Goal: Task Accomplishment & Management: Manage account settings

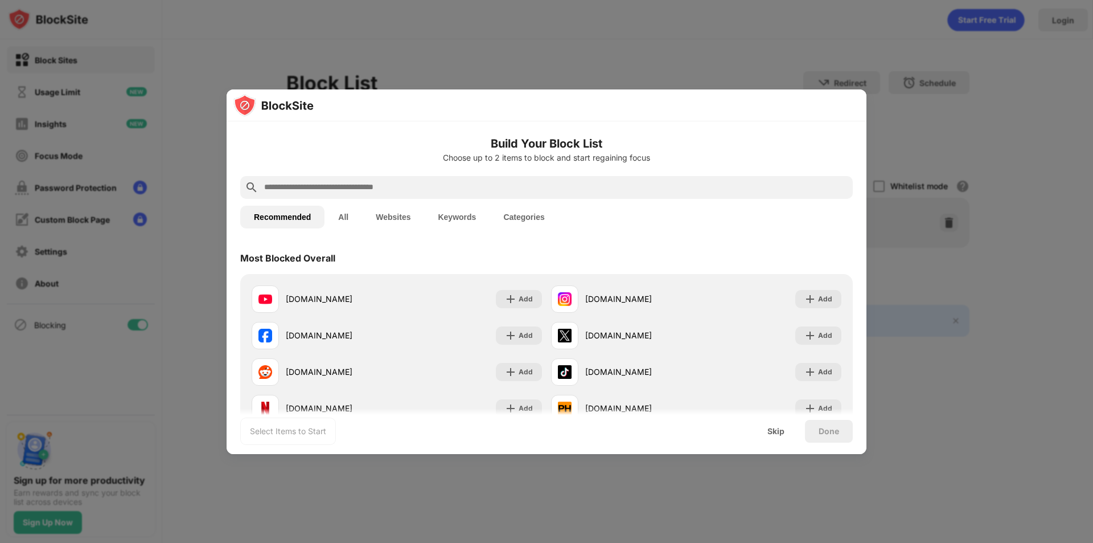
click at [413, 189] on input "text" at bounding box center [555, 188] width 585 height 14
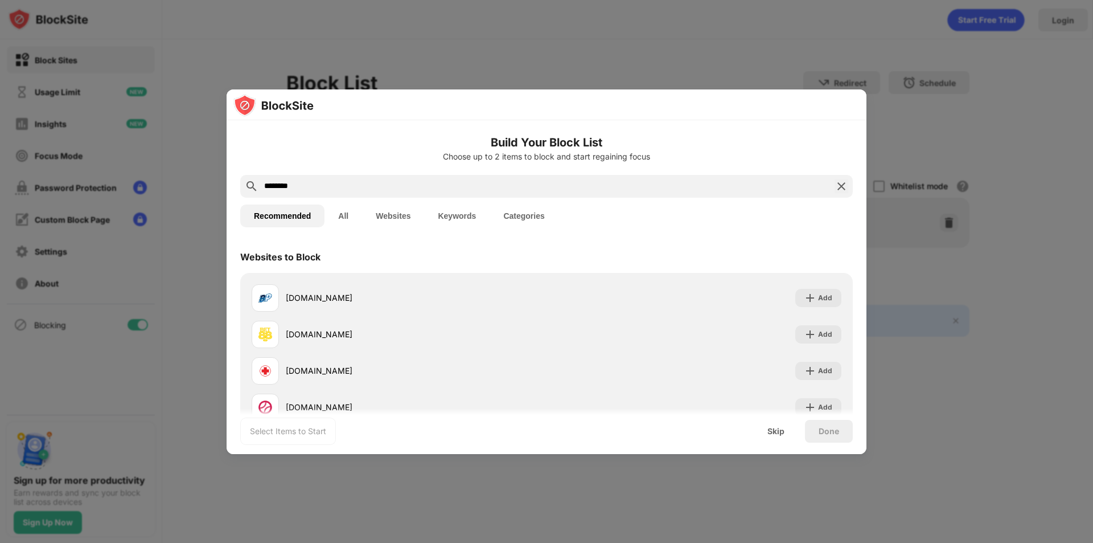
type input "********"
click at [401, 219] on button "Websites" at bounding box center [393, 215] width 62 height 23
click at [608, 178] on div "********" at bounding box center [546, 186] width 613 height 23
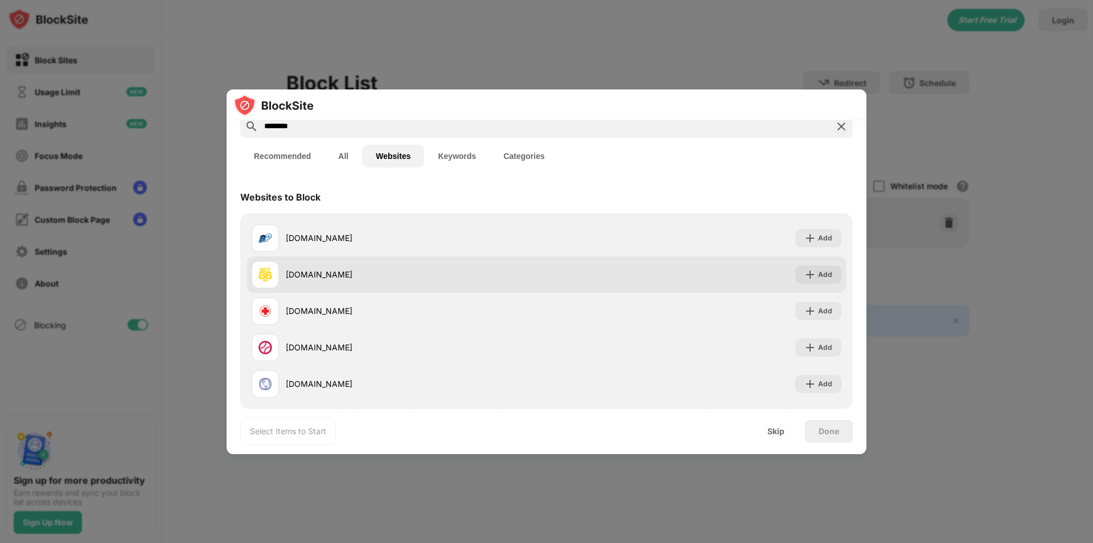
scroll to position [73, 0]
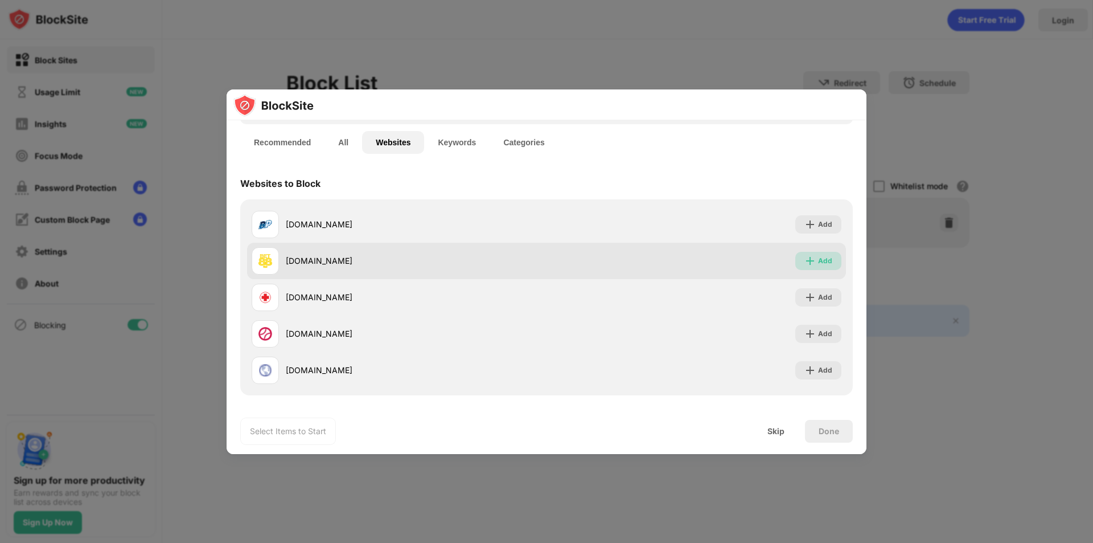
click at [805, 258] on img at bounding box center [810, 260] width 11 height 11
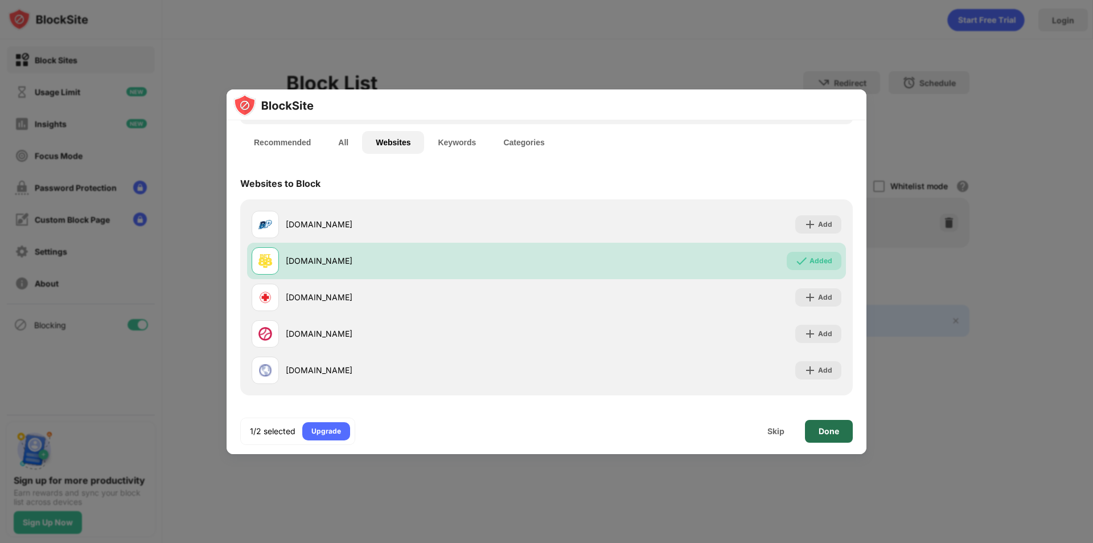
click at [819, 430] on div "Done" at bounding box center [829, 430] width 20 height 9
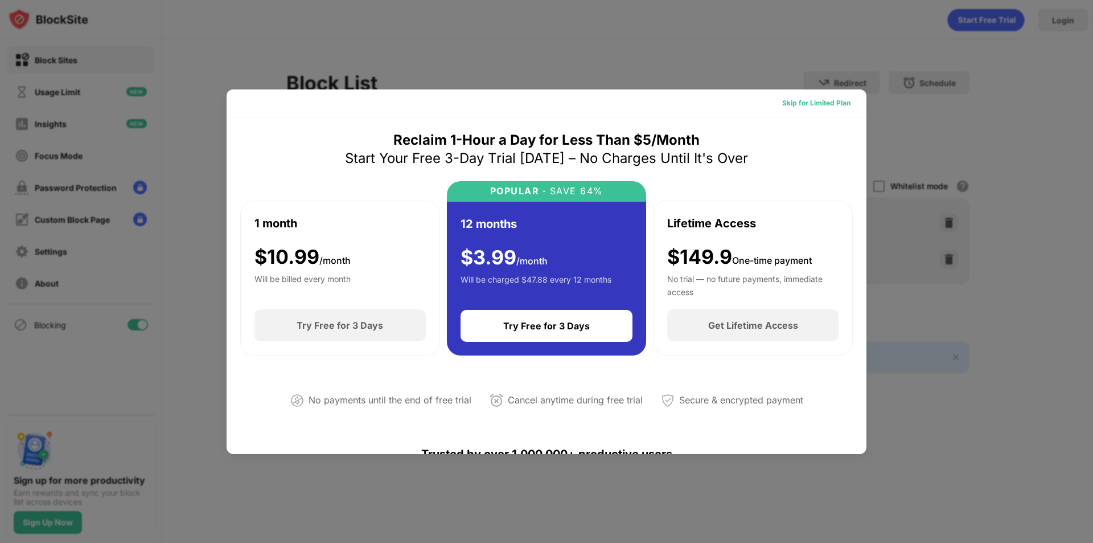
click at [840, 102] on div "Skip for Limited Plan" at bounding box center [816, 102] width 68 height 11
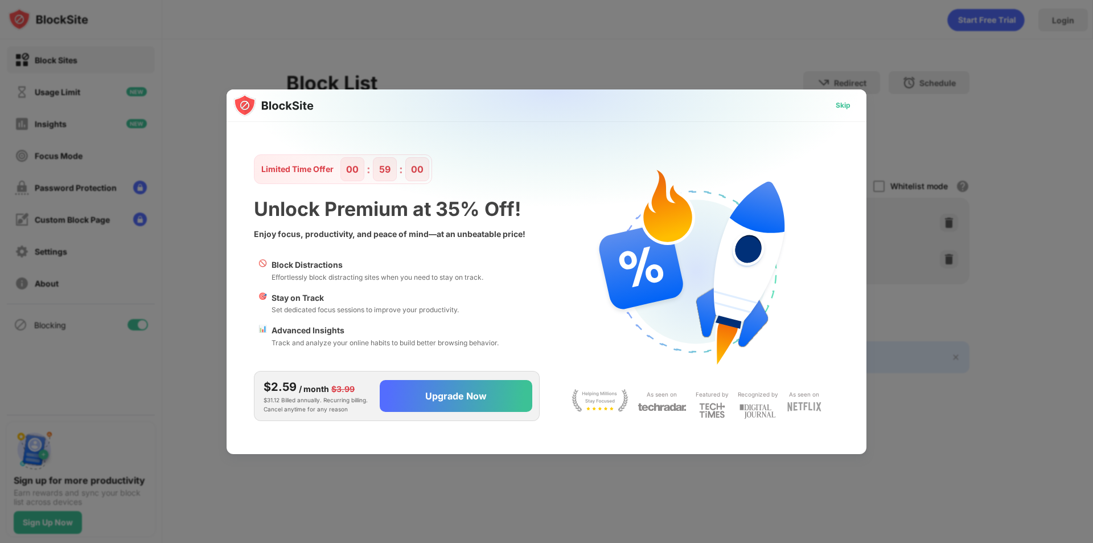
click at [844, 99] on div "Skip" at bounding box center [843, 105] width 33 height 18
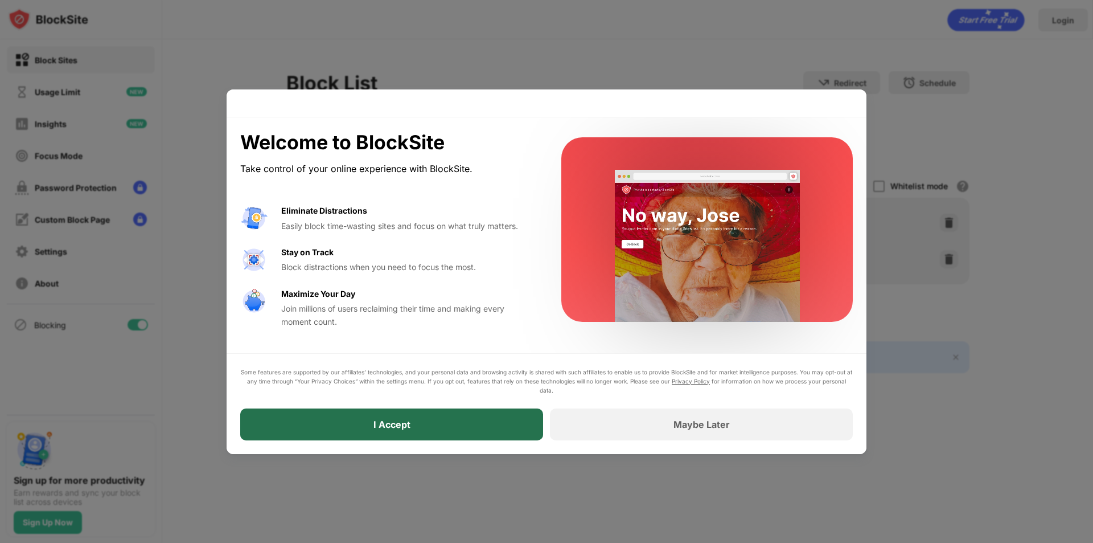
click at [432, 421] on div "I Accept" at bounding box center [391, 424] width 303 height 32
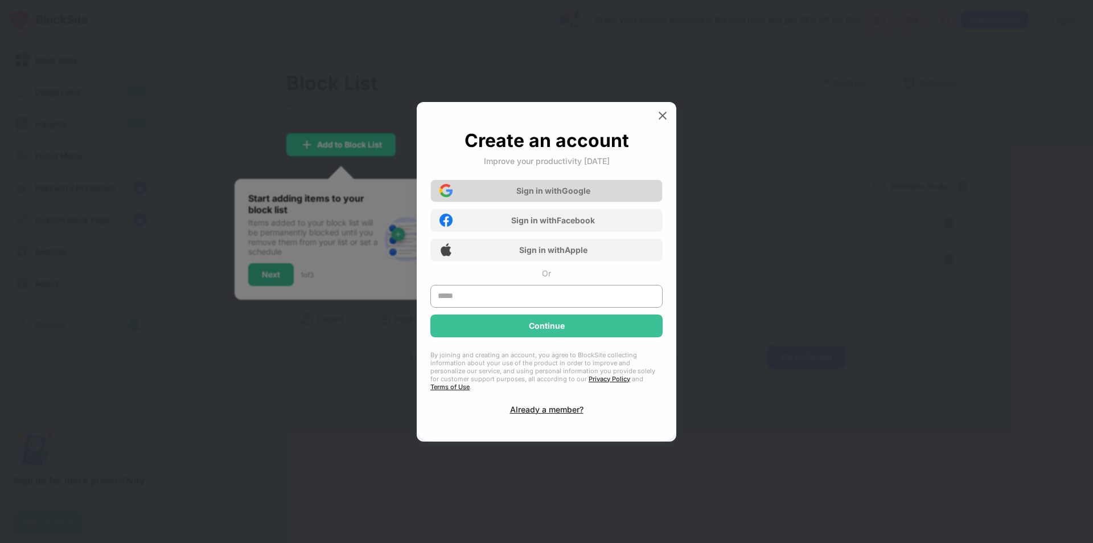
click at [602, 191] on div "Sign in with Google" at bounding box center [546, 190] width 232 height 23
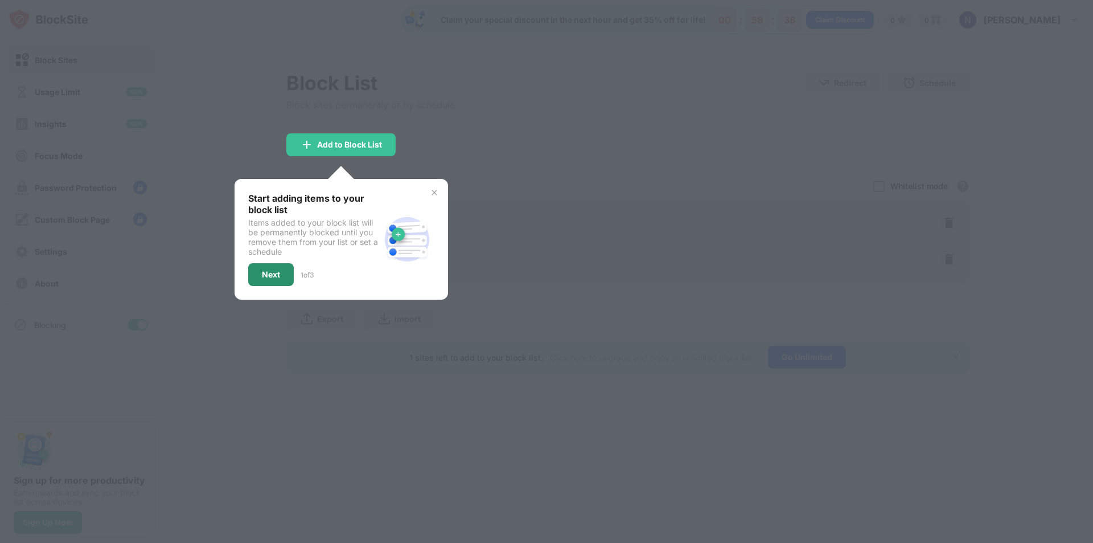
click at [279, 276] on div "Next" at bounding box center [271, 274] width 18 height 9
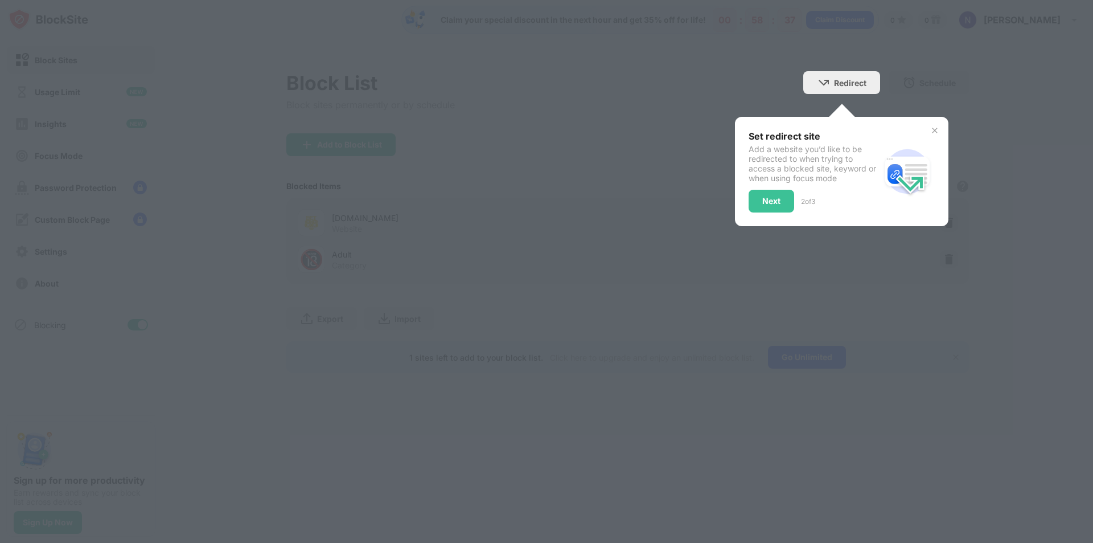
click at [863, 138] on div "Set redirect site" at bounding box center [815, 135] width 132 height 11
click at [936, 130] on img at bounding box center [934, 130] width 9 height 9
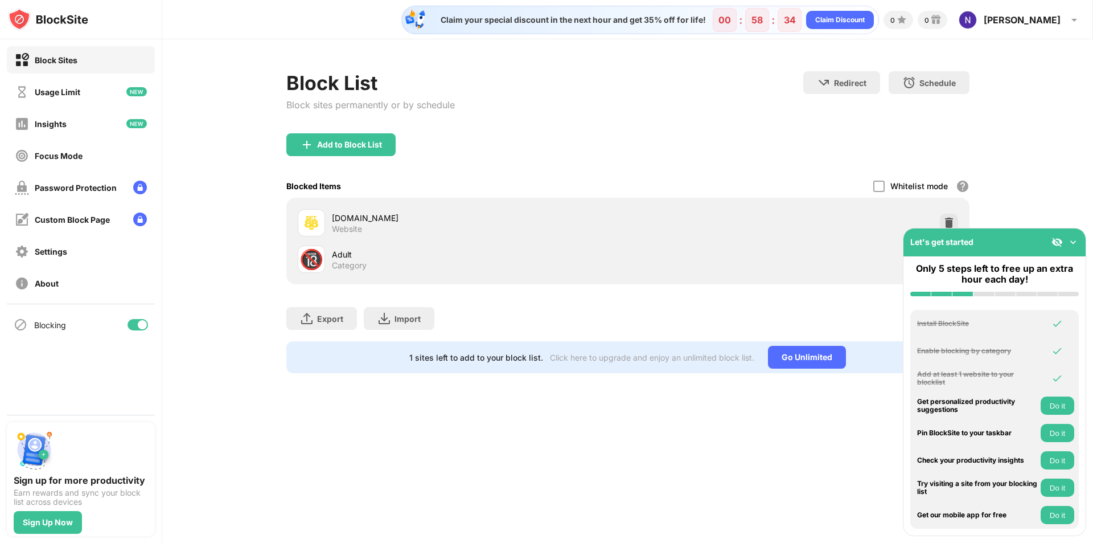
click at [1074, 239] on img at bounding box center [1073, 241] width 11 height 11
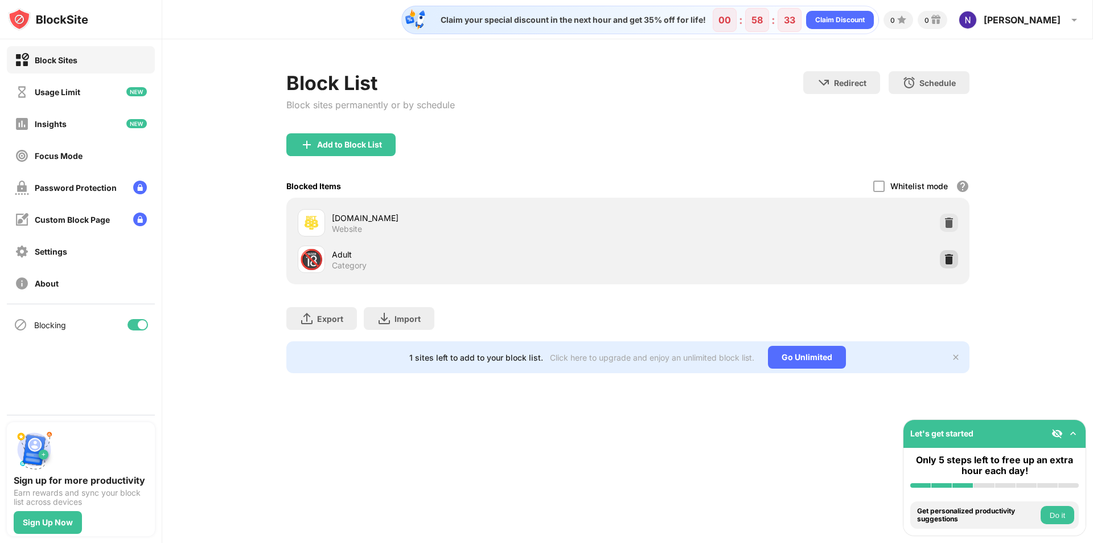
click at [946, 257] on img at bounding box center [948, 258] width 11 height 11
